Goal: Information Seeking & Learning: Learn about a topic

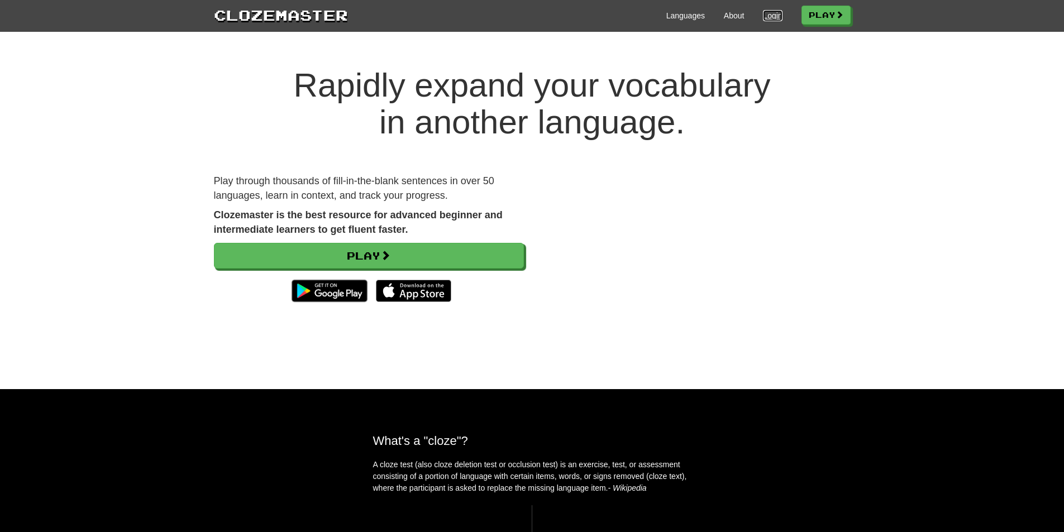
click at [774, 19] on link "Login" at bounding box center [772, 15] width 19 height 11
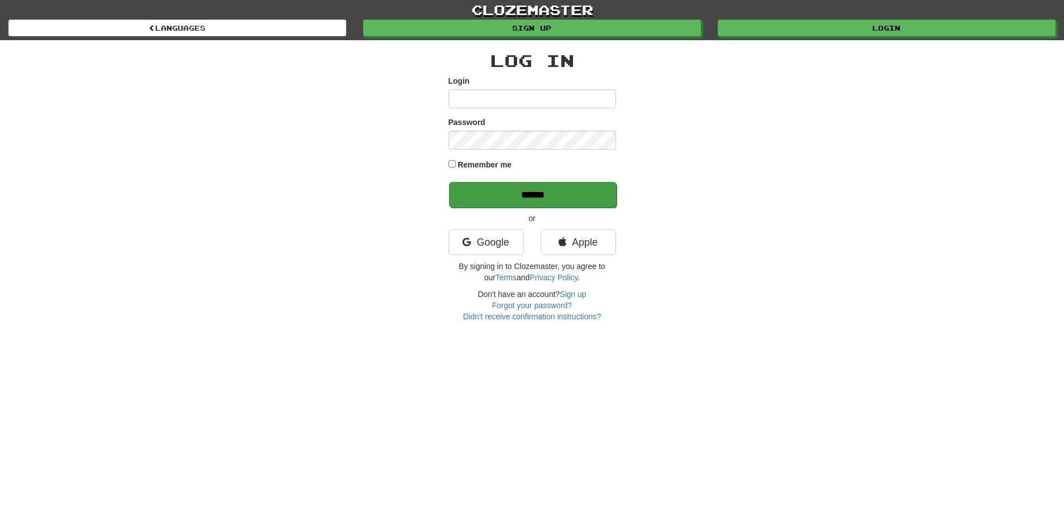
drag, startPoint x: 319, startPoint y: 175, endPoint x: 463, endPoint y: 200, distance: 146.2
click at [320, 175] on div "Log In Login Password Remember me ****** or Google Apple By signing in to Cloze…" at bounding box center [531, 181] width 653 height 282
click at [486, 238] on link "Google" at bounding box center [485, 242] width 75 height 26
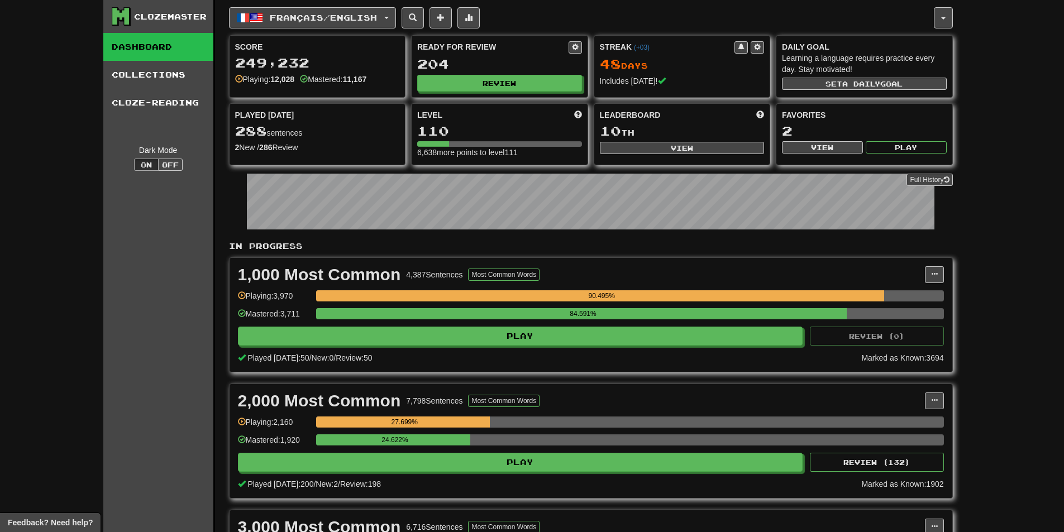
click at [474, 100] on div "Score 249,232 Playing: 12,028 Mastered: 11,167 Ready for Review 204 Review Stre…" at bounding box center [591, 100] width 724 height 130
click at [467, 90] on button "Review" at bounding box center [500, 83] width 165 height 17
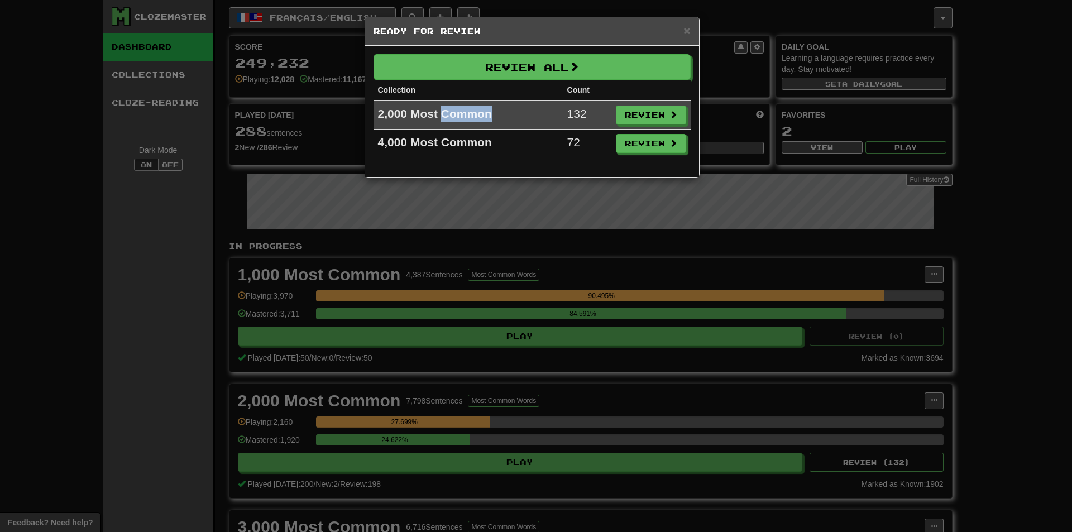
click at [466, 100] on td "2,000 Most Common" at bounding box center [468, 114] width 189 height 29
click at [654, 117] on button "Review" at bounding box center [651, 115] width 70 height 19
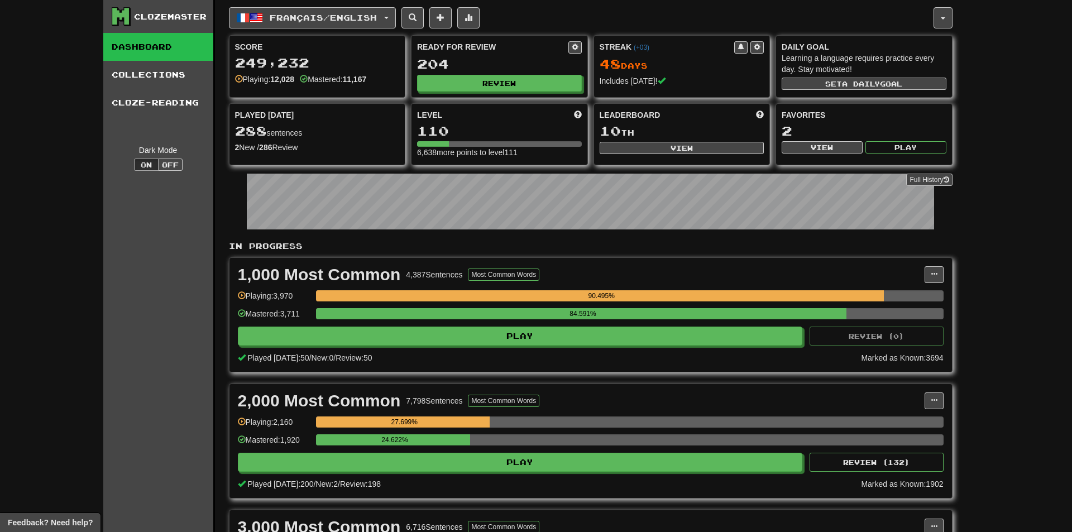
select select "**"
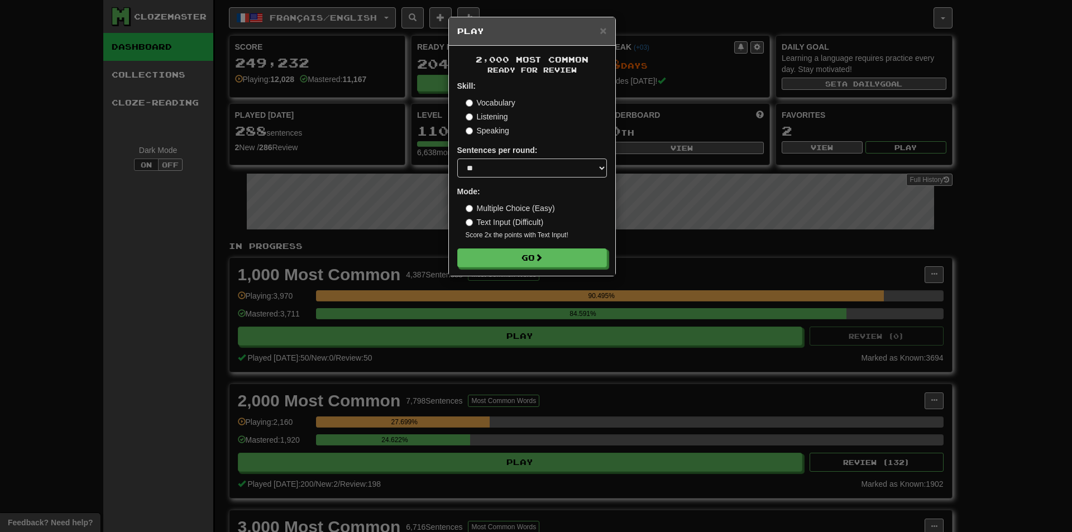
click at [834, 326] on div "× Play 2,000 Most Common Ready for Review Skill: Vocabulary Listening Speaking …" at bounding box center [536, 266] width 1072 height 532
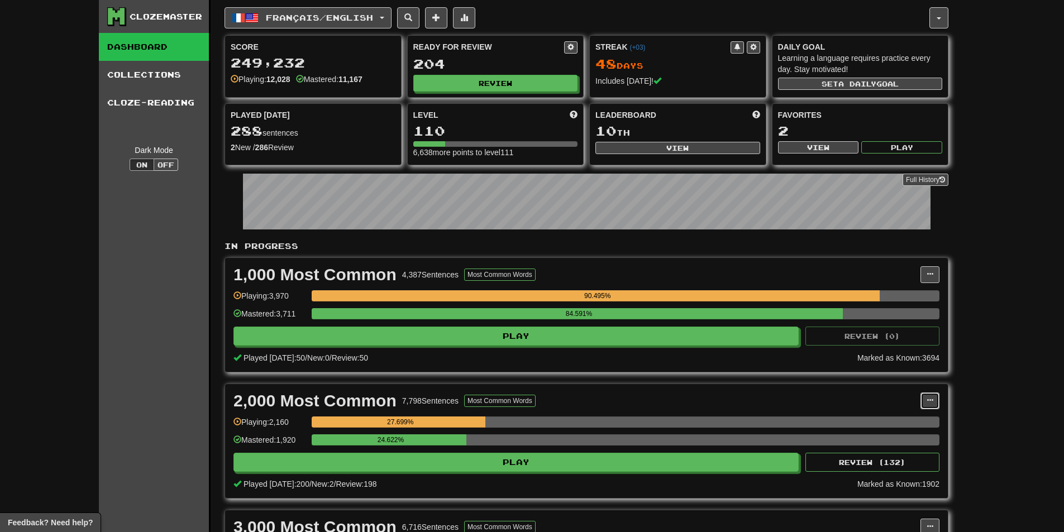
click at [936, 400] on button at bounding box center [929, 400] width 19 height 17
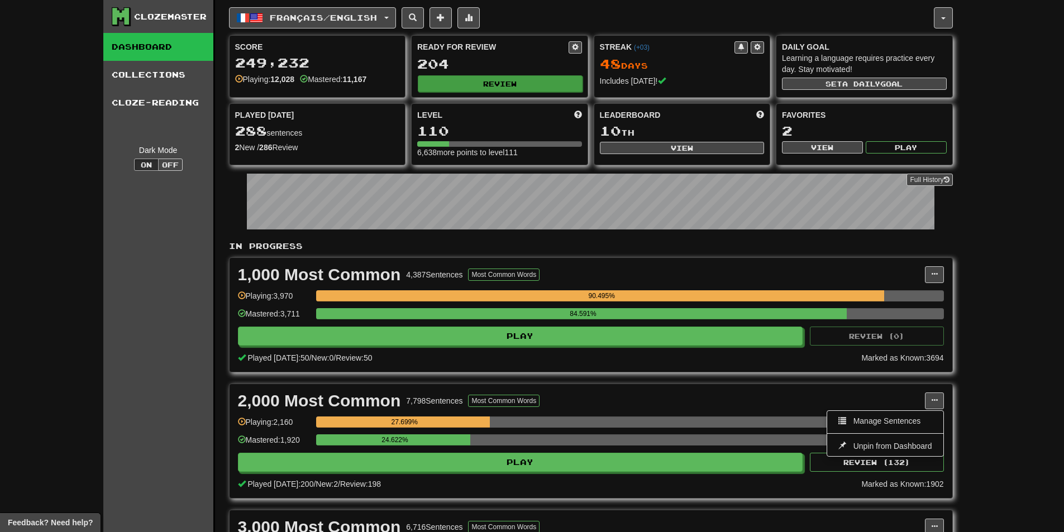
drag, startPoint x: 530, startPoint y: 36, endPoint x: 526, endPoint y: 74, distance: 38.7
click at [534, 56] on div "Ready for Review 204 Review" at bounding box center [499, 66] width 176 height 61
click at [526, 76] on button "Review" at bounding box center [500, 83] width 165 height 17
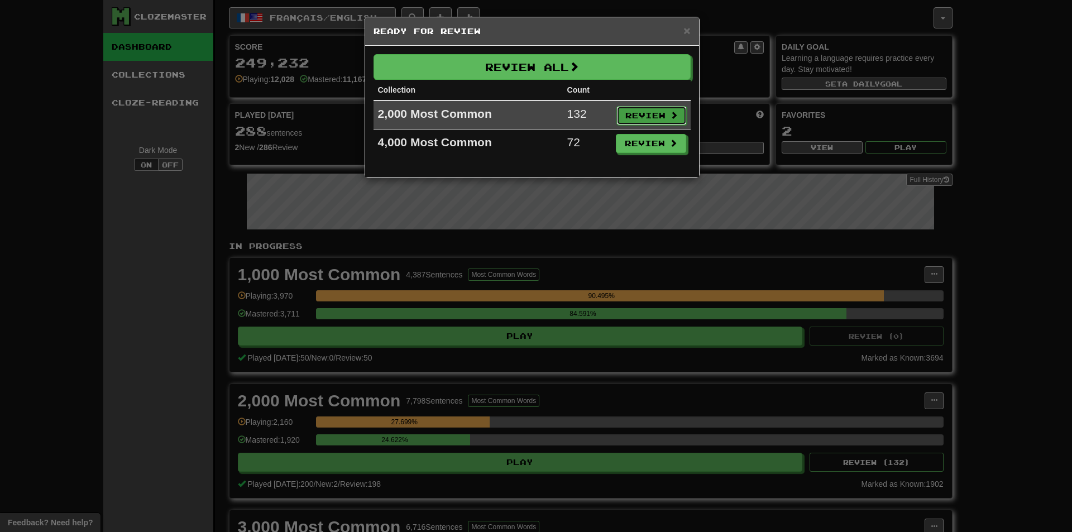
click at [647, 115] on button "Review" at bounding box center [651, 115] width 70 height 19
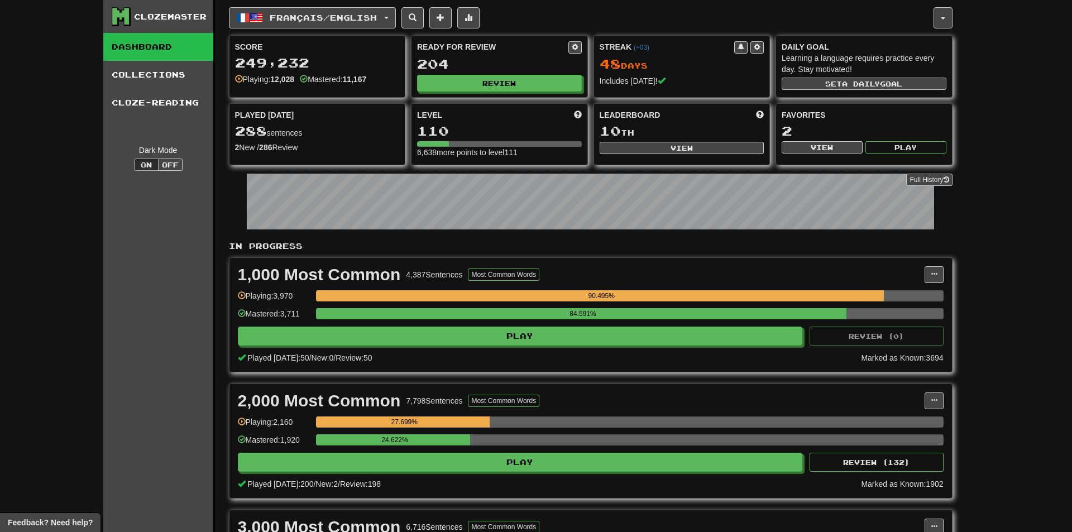
select select "**"
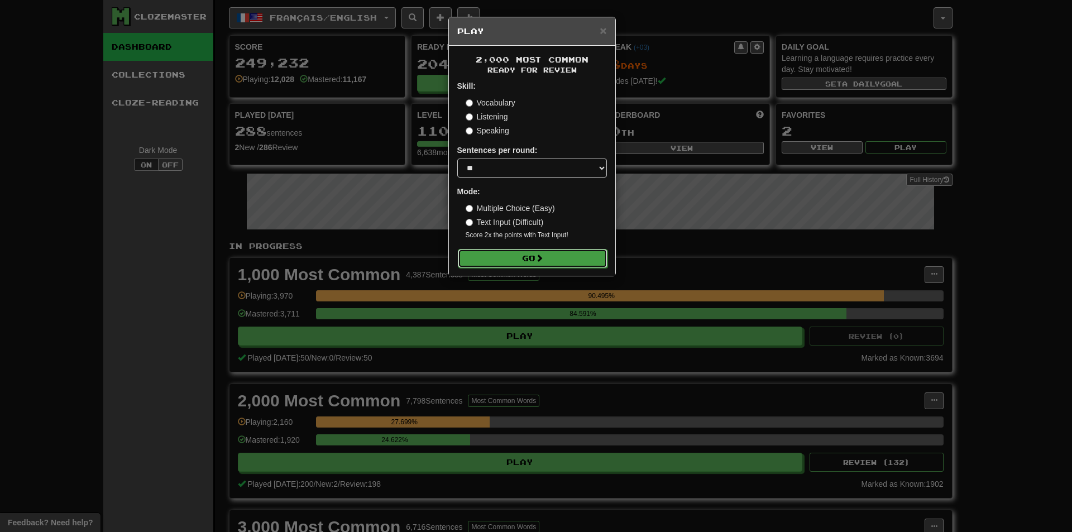
click at [559, 250] on button "Go" at bounding box center [533, 258] width 150 height 19
click at [858, 284] on div "× Play 2,000 Most Common Ready for Review Skill: Vocabulary Listening Speaking …" at bounding box center [536, 266] width 1072 height 532
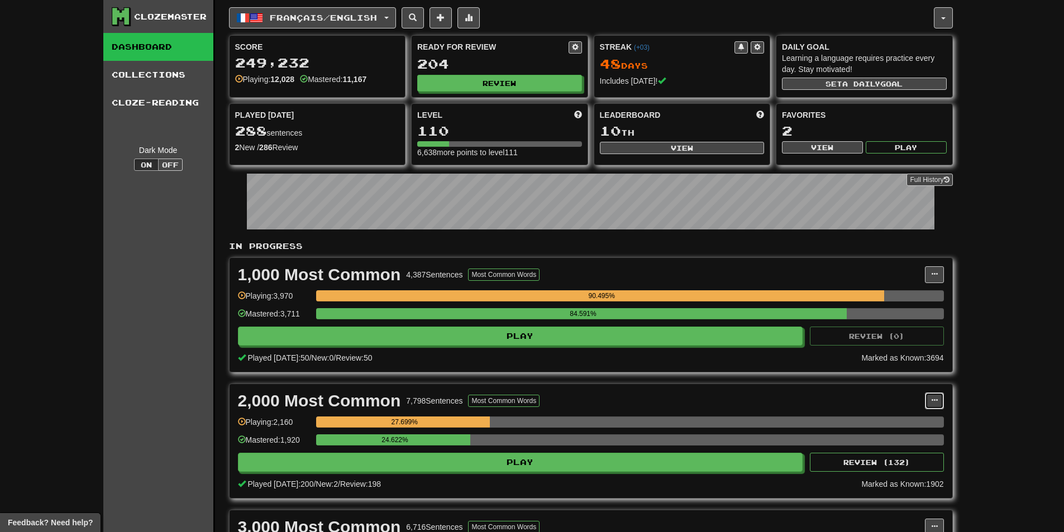
click at [937, 404] on button at bounding box center [934, 400] width 19 height 17
click at [914, 423] on span "Manage Sentences" at bounding box center [887, 421] width 68 height 9
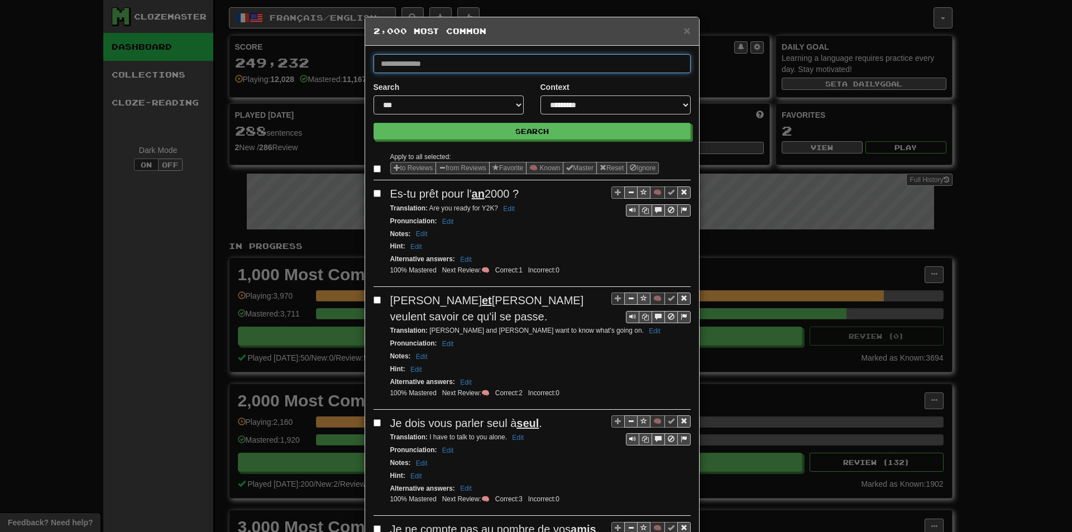
paste input "******"
type input "******"
click at [374, 123] on button "Search" at bounding box center [532, 131] width 317 height 17
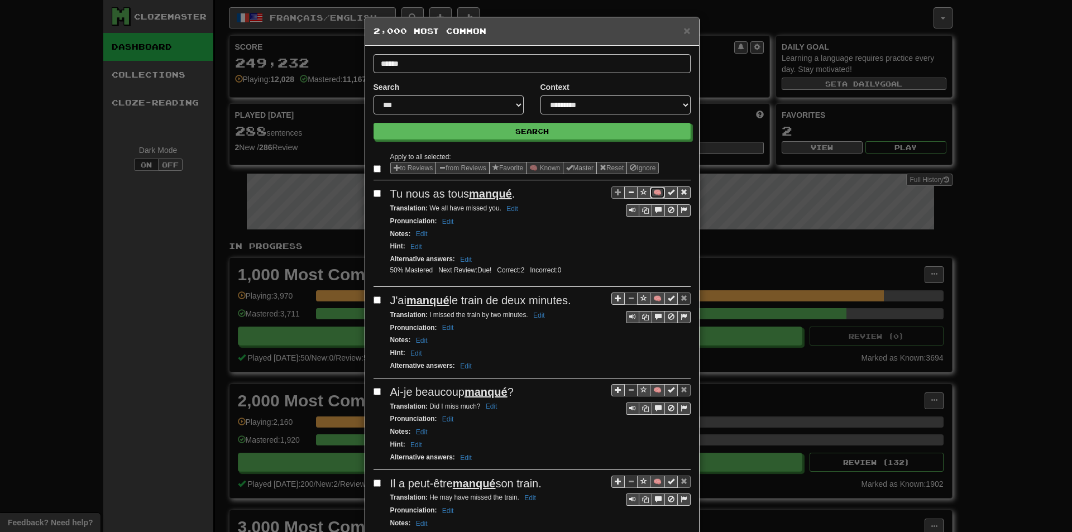
click at [650, 195] on button "🧠" at bounding box center [657, 192] width 15 height 12
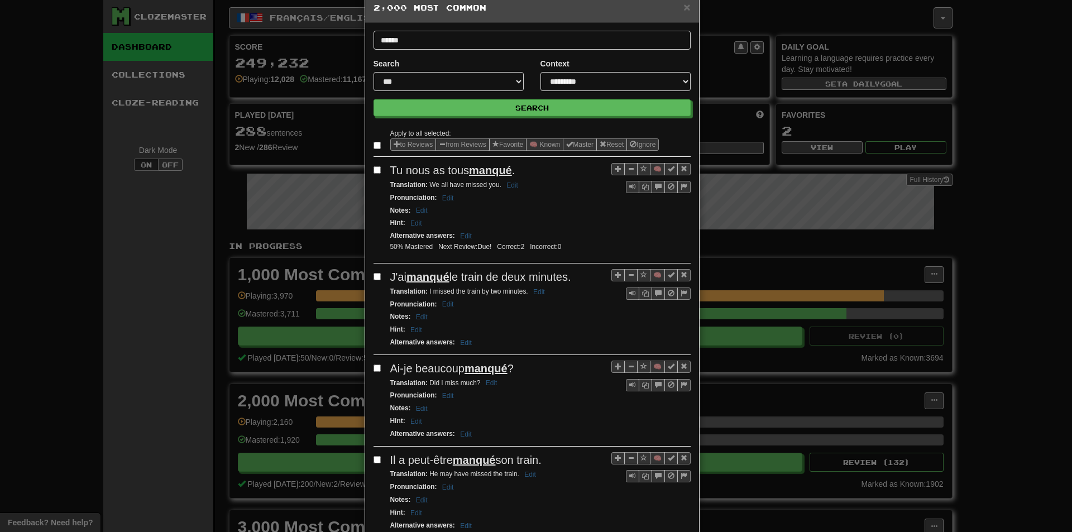
scroll to position [56, 0]
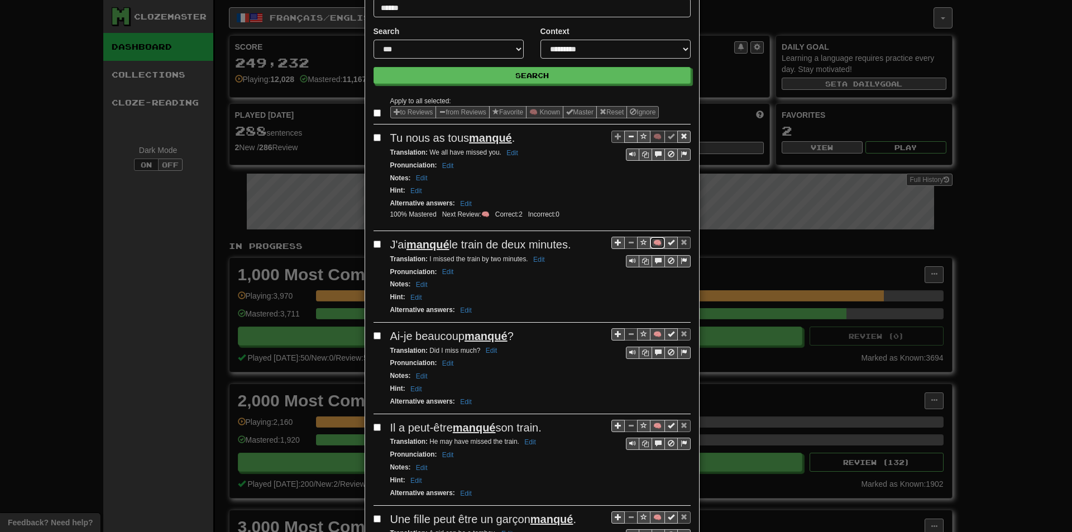
click at [650, 243] on button "🧠" at bounding box center [657, 243] width 15 height 12
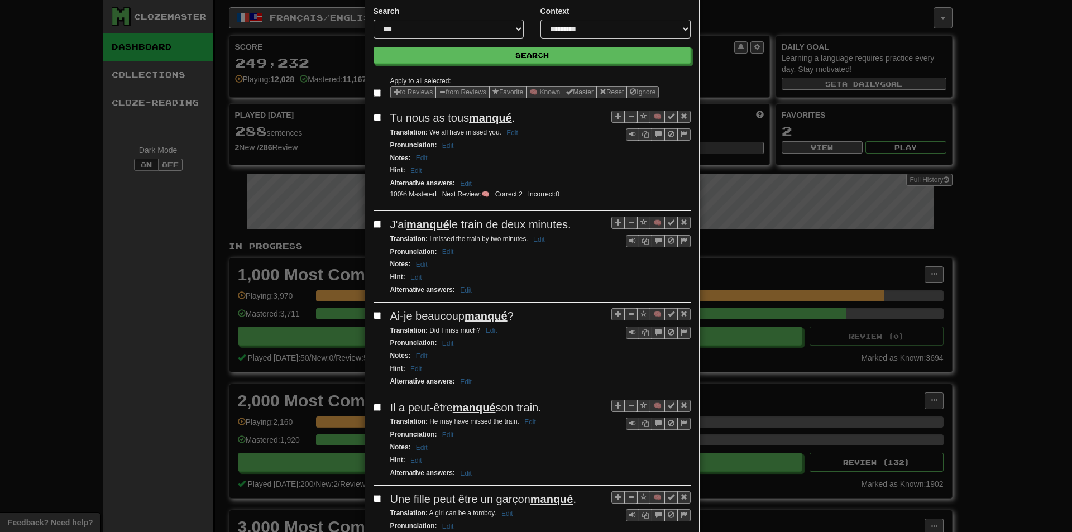
scroll to position [112, 0]
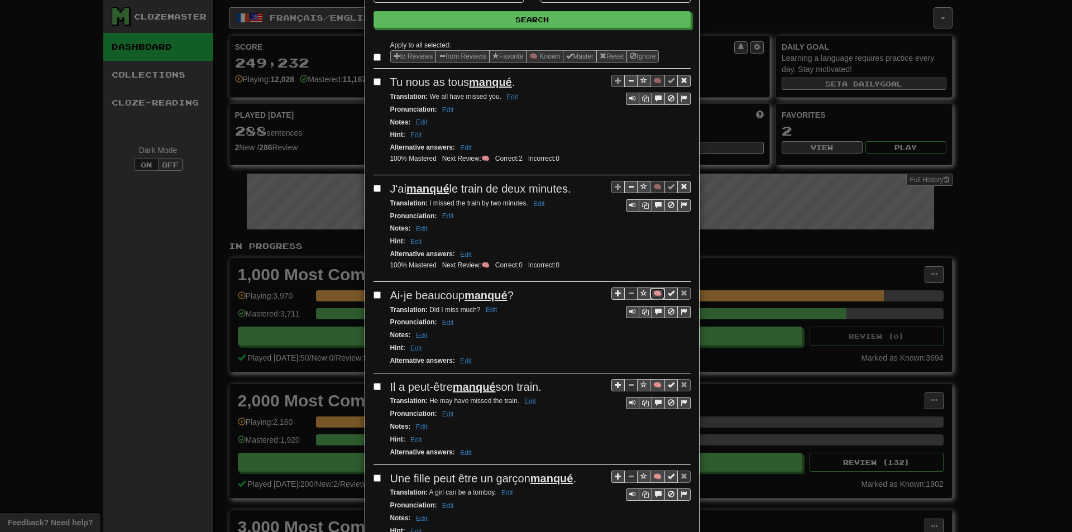
click at [650, 296] on button "🧠" at bounding box center [657, 294] width 15 height 12
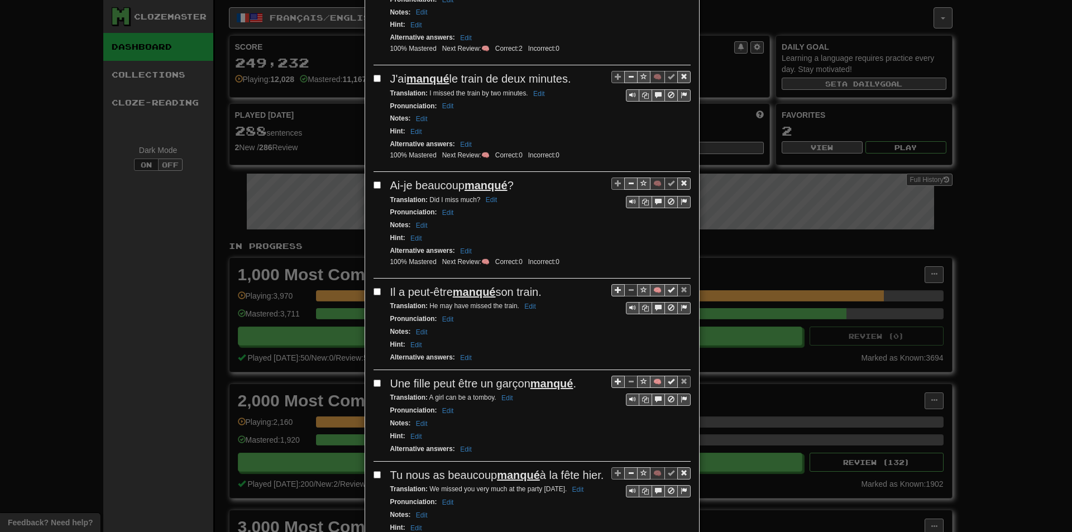
scroll to position [223, 0]
click at [654, 292] on button "🧠" at bounding box center [657, 289] width 15 height 12
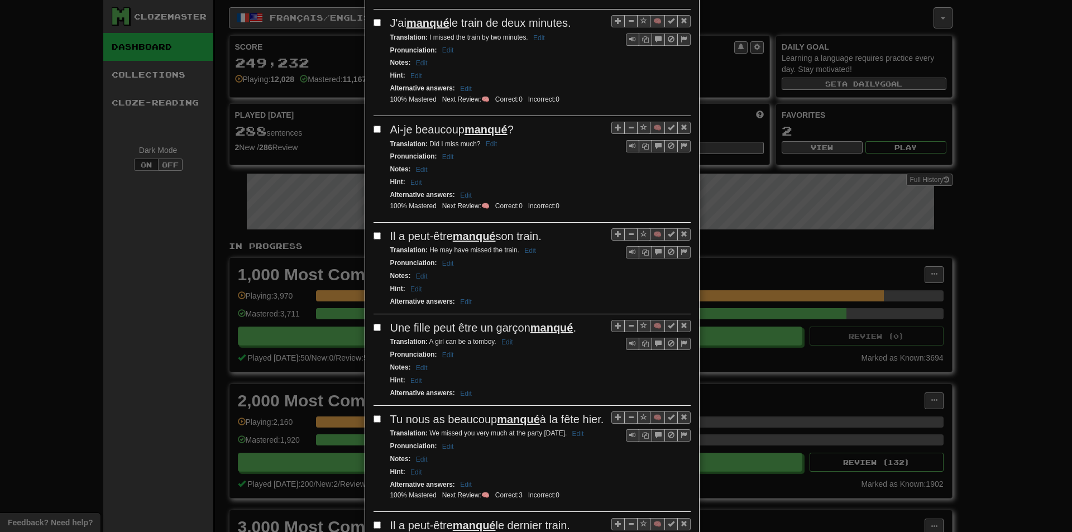
scroll to position [279, 0]
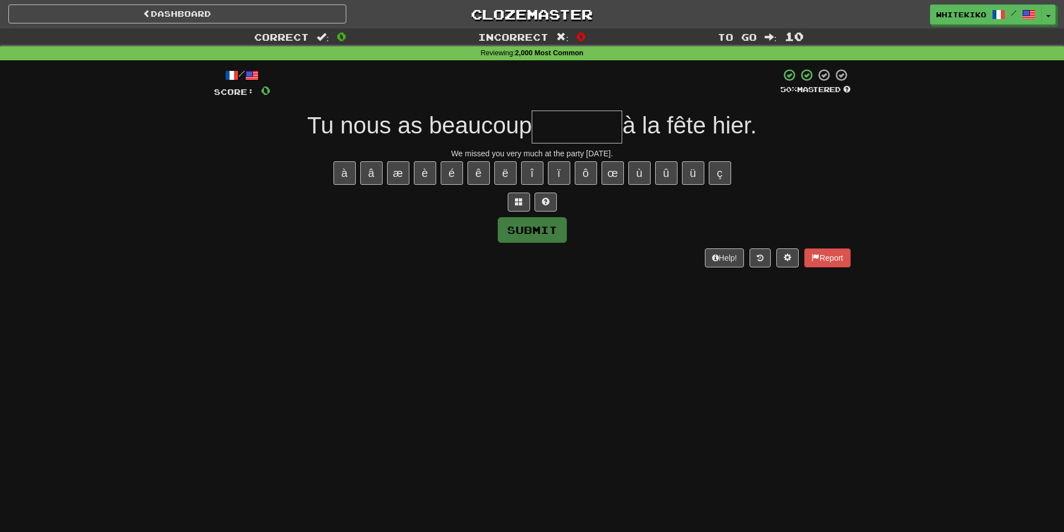
click at [569, 121] on input "text" at bounding box center [577, 127] width 90 height 33
type input "******"
